Goal: Check status: Check status

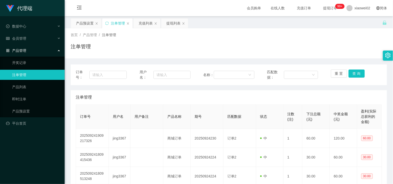
scroll to position [63, 0]
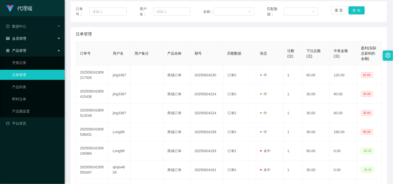
click at [17, 36] on div "会员管理" at bounding box center [32, 38] width 65 height 10
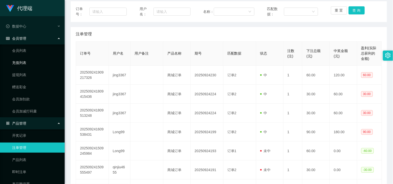
click at [19, 61] on link "充值列表" at bounding box center [36, 63] width 48 height 10
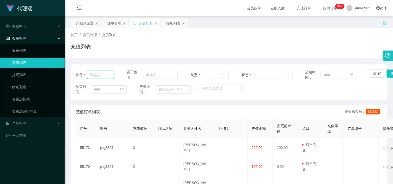
click at [102, 75] on input "text" at bounding box center [100, 75] width 27 height 8
paste input "lpykps0706"
click at [387, 74] on button "查 询" at bounding box center [395, 73] width 16 height 8
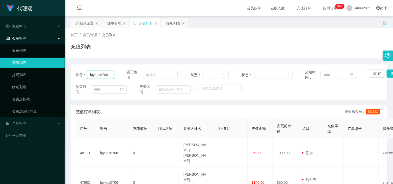
click at [105, 77] on input "lpykps0706" at bounding box center [100, 75] width 27 height 8
paste input "[PERSON_NAME]"
click at [388, 72] on button "查 询" at bounding box center [395, 73] width 16 height 8
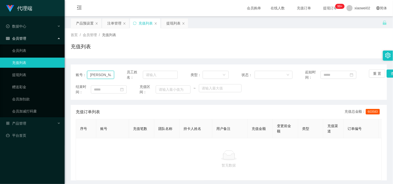
click at [104, 77] on input "[PERSON_NAME]" at bounding box center [100, 75] width 27 height 8
paste input "hui5516"
type input "hui5516"
click at [388, 72] on button "查 询" at bounding box center [395, 73] width 16 height 8
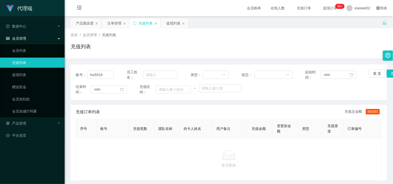
click at [290, 49] on div "充值列表" at bounding box center [229, 49] width 317 height 12
click at [107, 75] on input "hui5516" at bounding box center [100, 75] width 27 height 8
paste input "Trio99"
type input "Trio99"
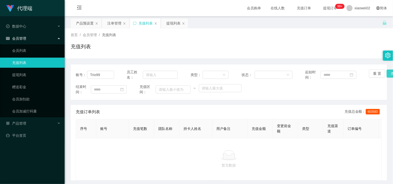
click at [387, 73] on button "查 询" at bounding box center [395, 73] width 16 height 8
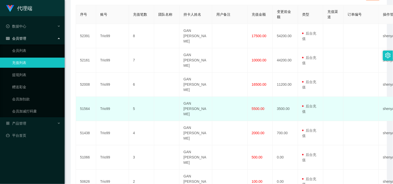
scroll to position [83, 0]
